Goal: Task Accomplishment & Management: Manage account settings

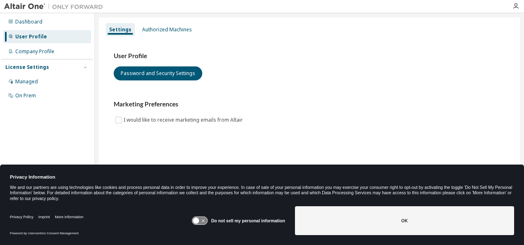
click at [73, 65] on div "License Settings" at bounding box center [47, 66] width 84 height 7
click at [172, 29] on div "Authorized Machines" at bounding box center [167, 29] width 50 height 7
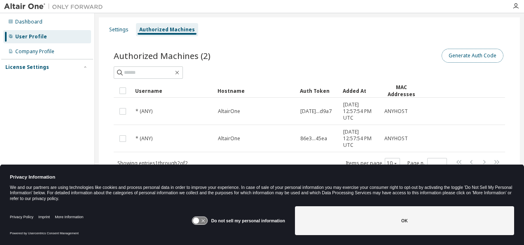
click at [492, 55] on button "Generate Auth Code" at bounding box center [473, 56] width 62 height 14
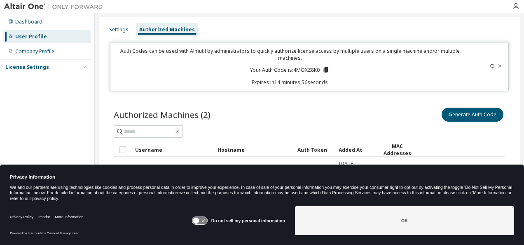
click at [306, 71] on p "Your Auth Code is: 4MOXZ8K0" at bounding box center [290, 69] width 80 height 7
drag, startPoint x: 306, startPoint y: 71, endPoint x: 325, endPoint y: 70, distance: 19.4
click at [325, 70] on icon at bounding box center [326, 70] width 5 height 6
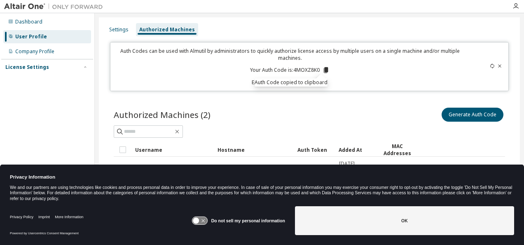
click at [371, 134] on div at bounding box center [310, 131] width 392 height 12
click at [324, 73] on icon at bounding box center [326, 70] width 5 height 6
